Goal: Find specific page/section: Locate a particular part of the current website

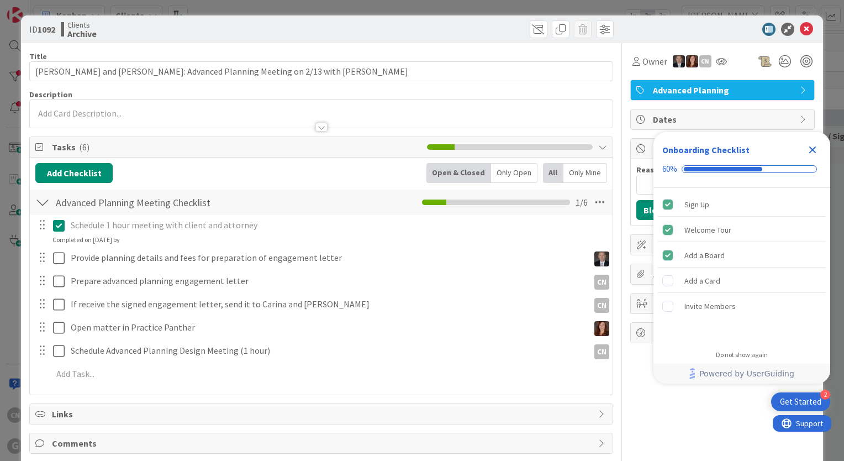
click at [811, 152] on icon "Close Checklist" at bounding box center [812, 149] width 7 height 7
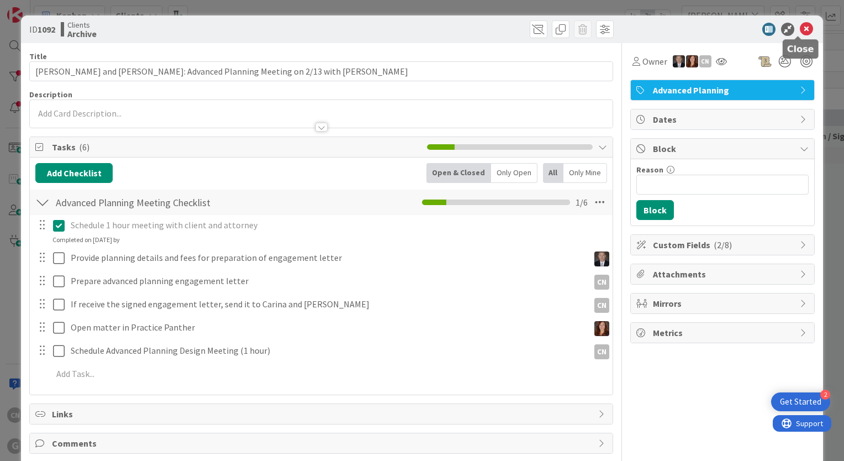
click at [800, 31] on icon at bounding box center [806, 29] width 13 height 13
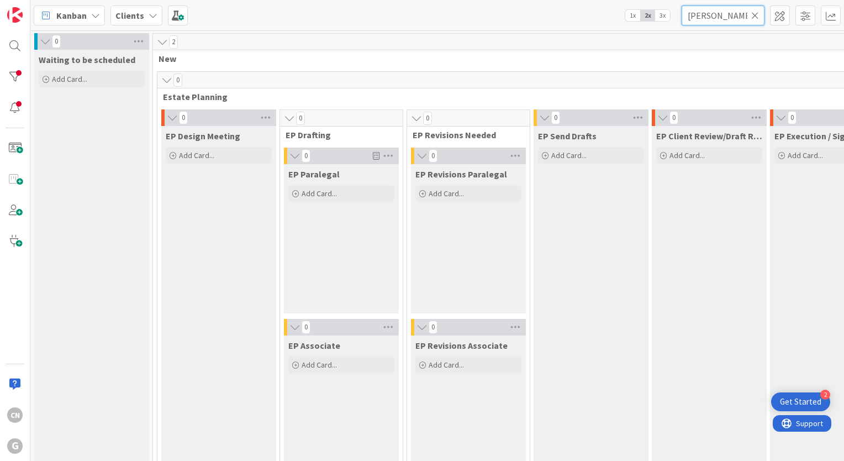
drag, startPoint x: 717, startPoint y: 17, endPoint x: 679, endPoint y: 19, distance: 38.2
click at [679, 19] on div "Kanban Clients 1x 2x 3x [PERSON_NAME]" at bounding box center [437, 15] width 814 height 30
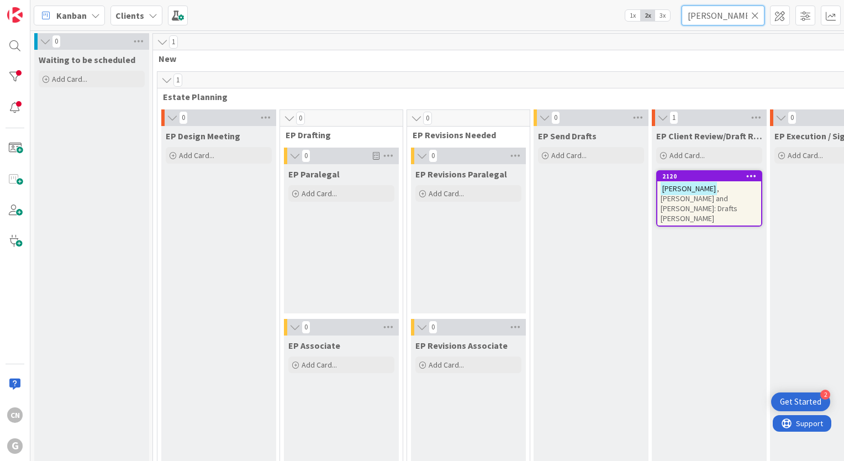
type input "[PERSON_NAME]"
click at [725, 199] on span ", [PERSON_NAME] and [PERSON_NAME]: Drafts [PERSON_NAME]" at bounding box center [699, 203] width 77 height 40
